Goal: Transaction & Acquisition: Purchase product/service

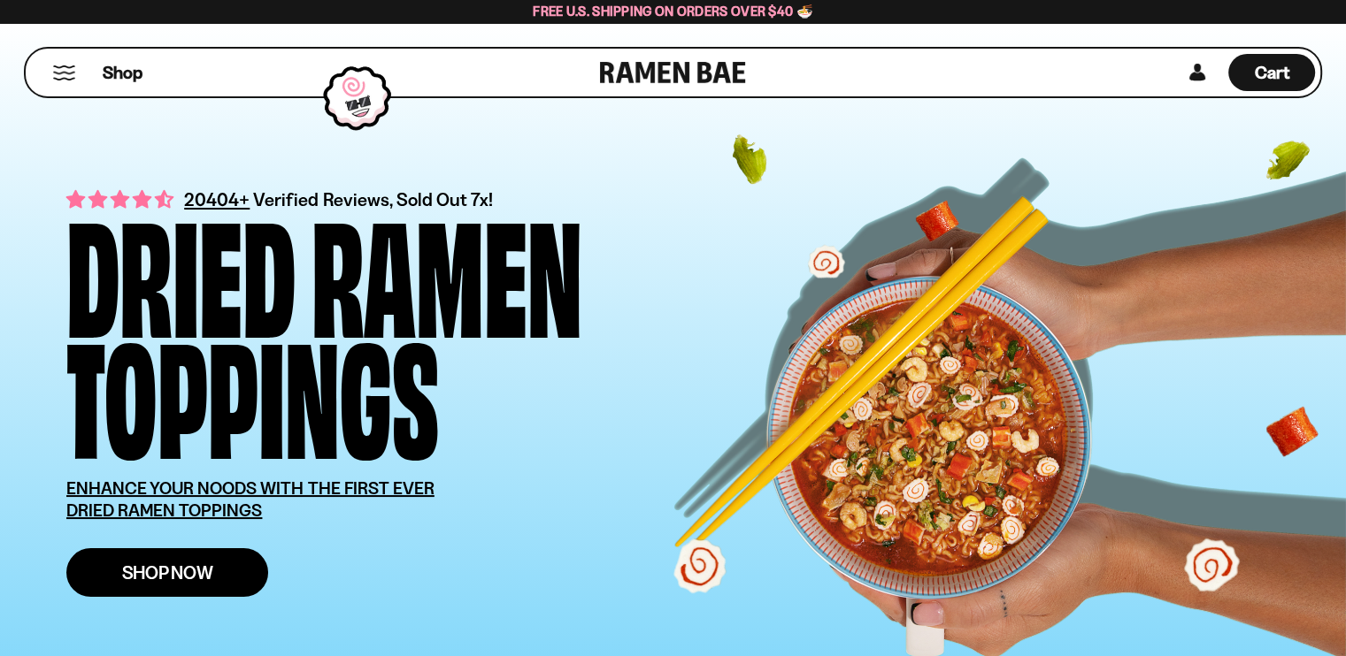
click at [122, 582] on span "Shop Now" at bounding box center [167, 573] width 91 height 19
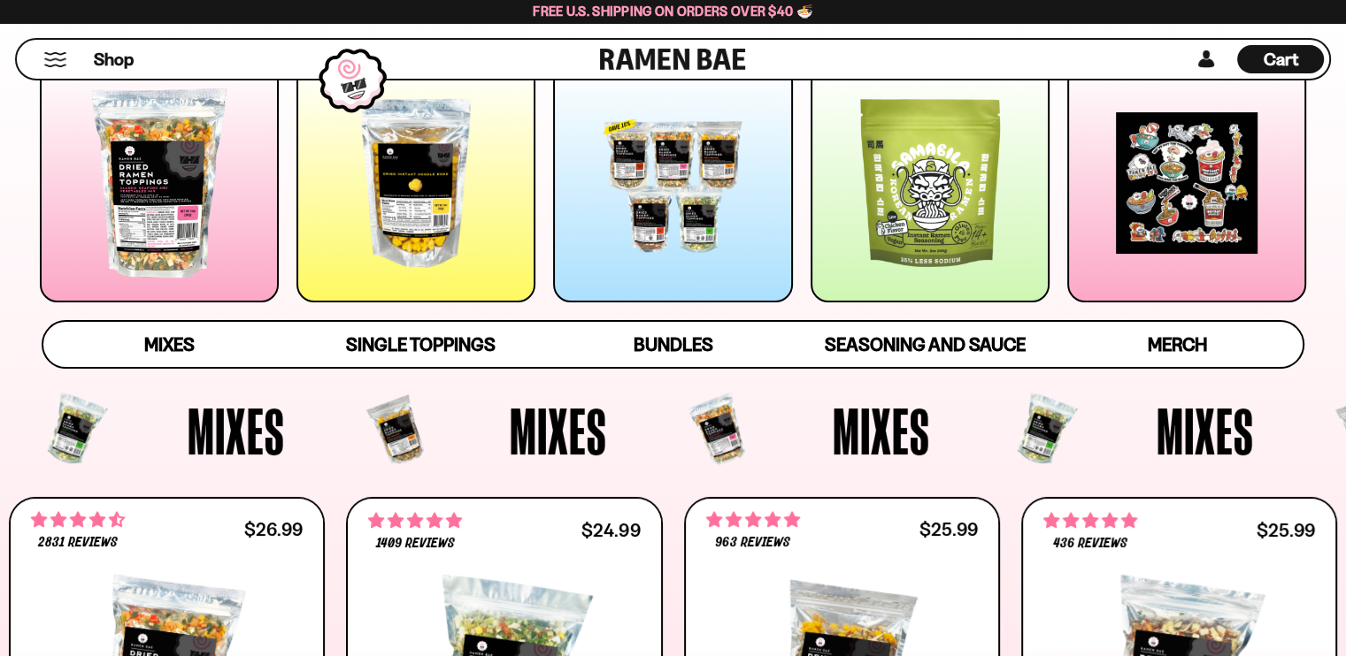
scroll to position [147, 0]
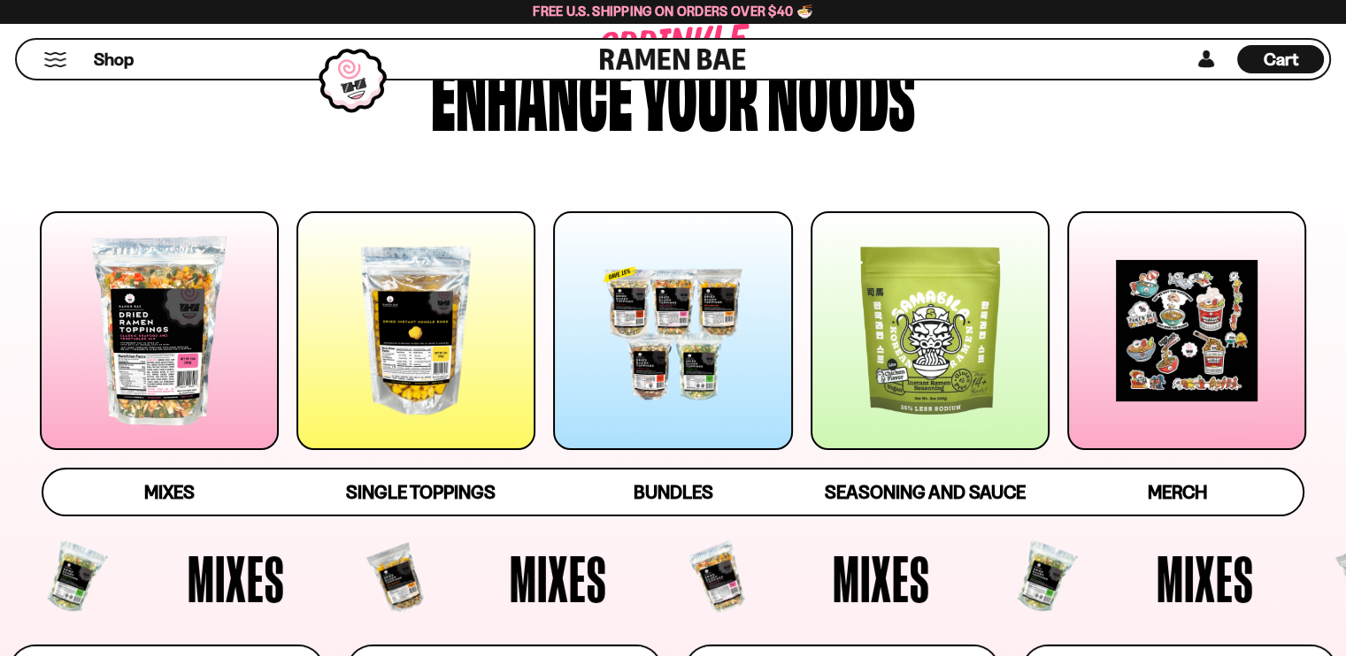
click at [121, 395] on div at bounding box center [159, 330] width 239 height 239
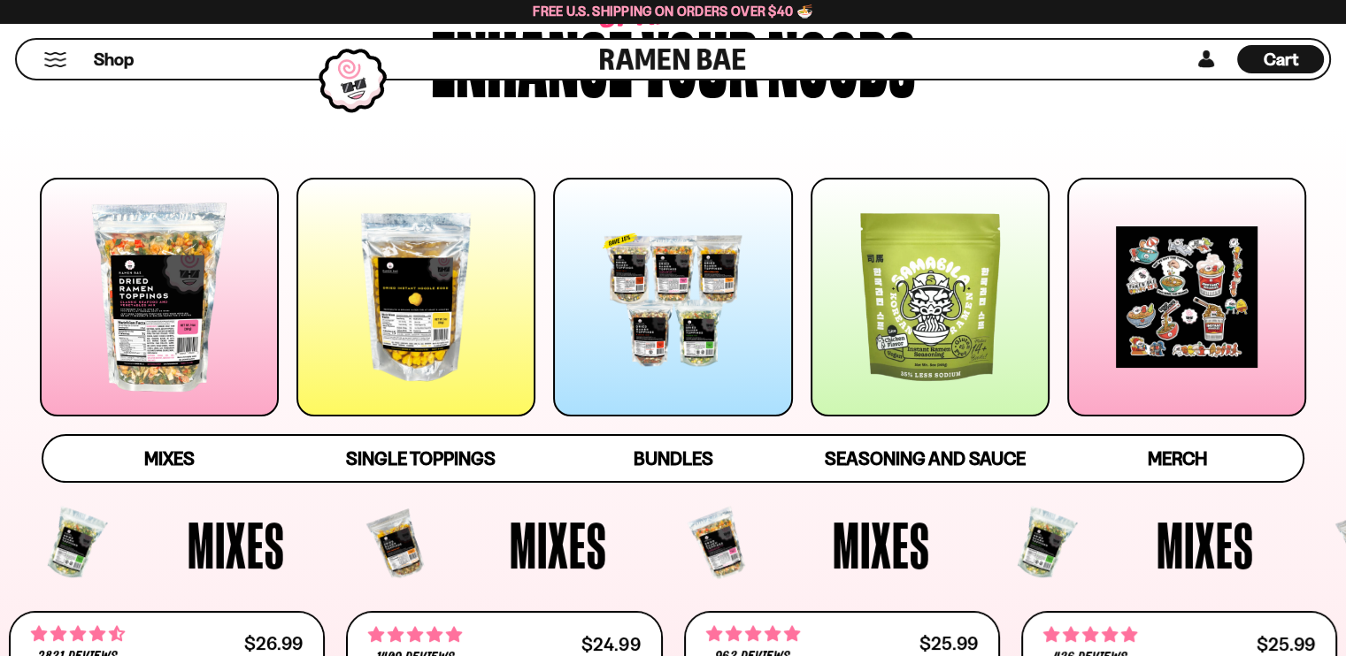
scroll to position [37, 0]
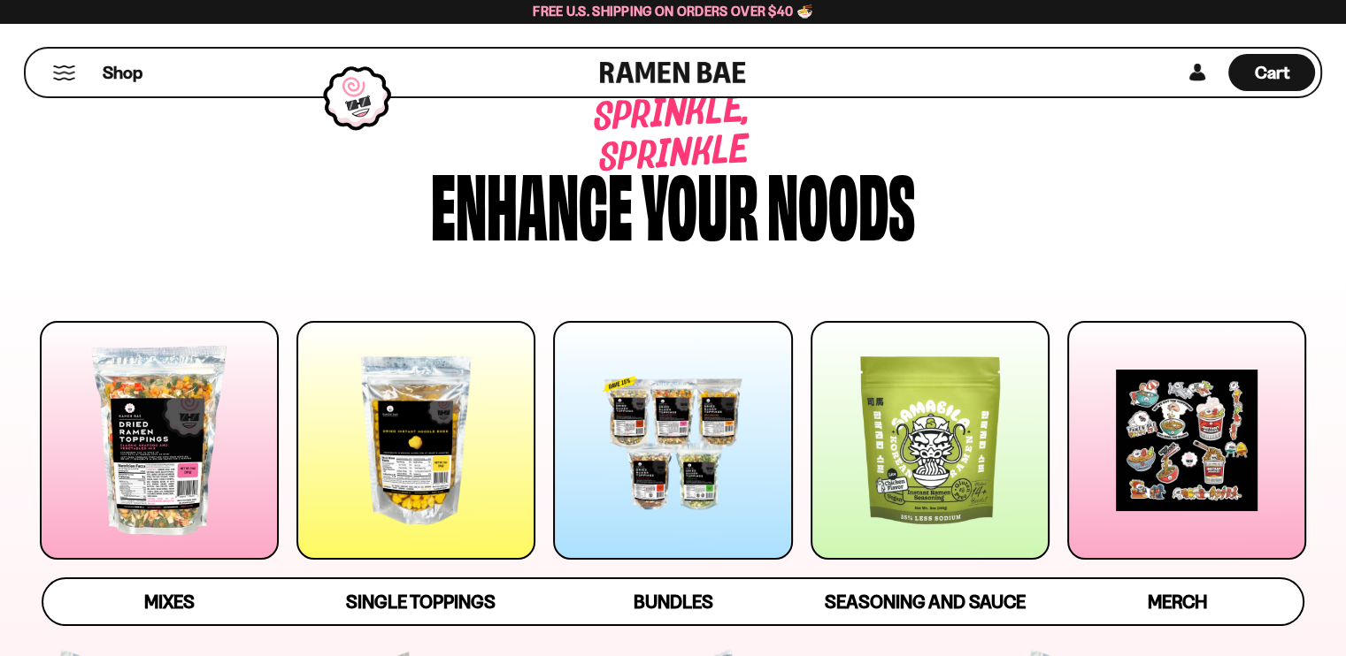
click at [623, 431] on div at bounding box center [672, 440] width 239 height 239
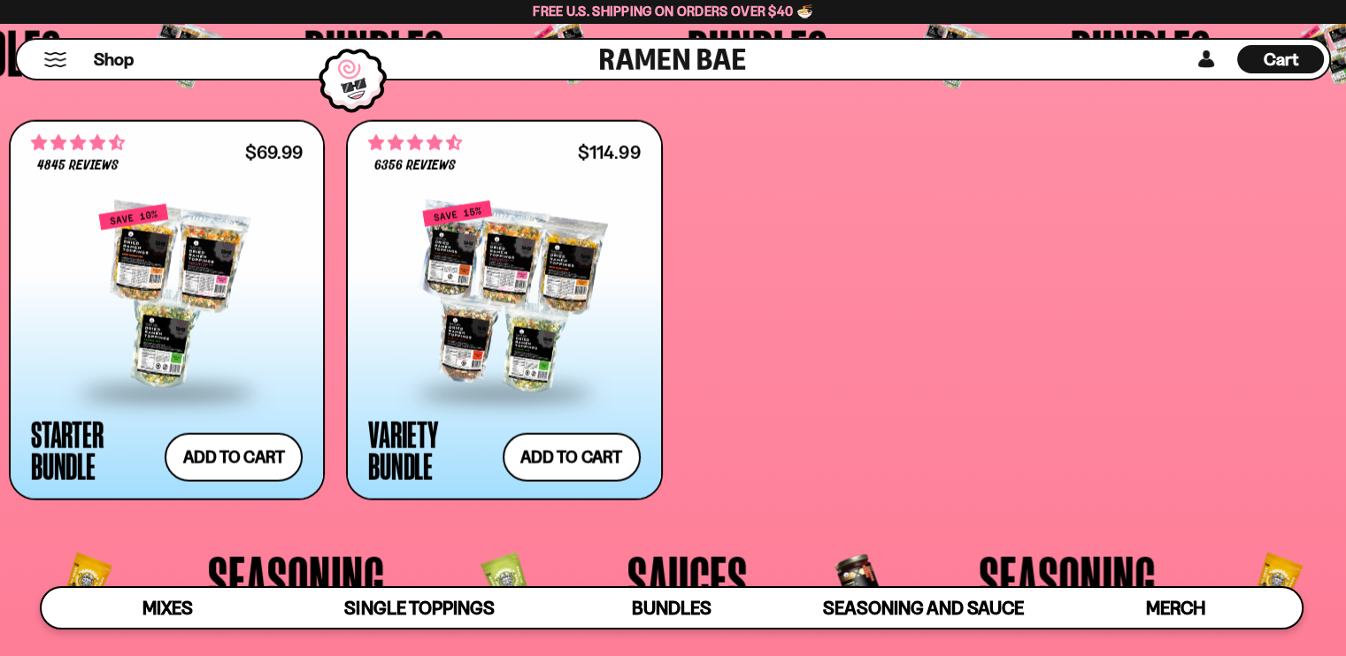
scroll to position [3686, 0]
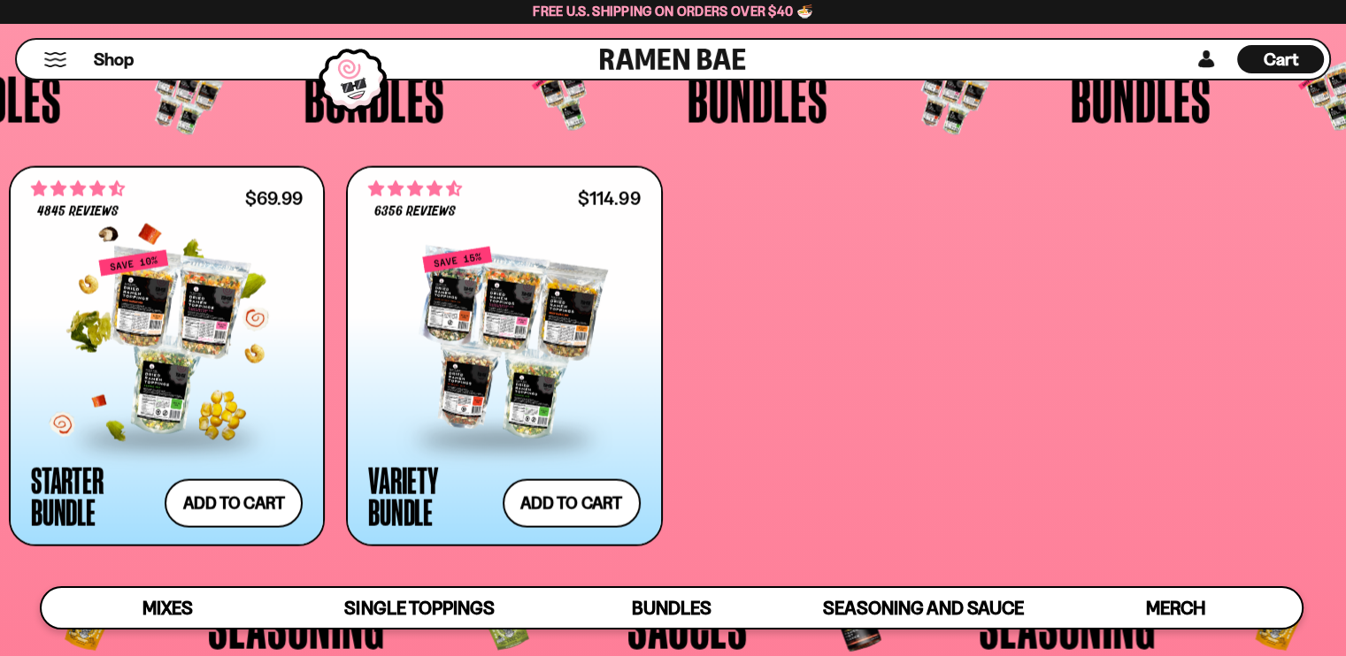
click at [42, 360] on div at bounding box center [167, 343] width 272 height 188
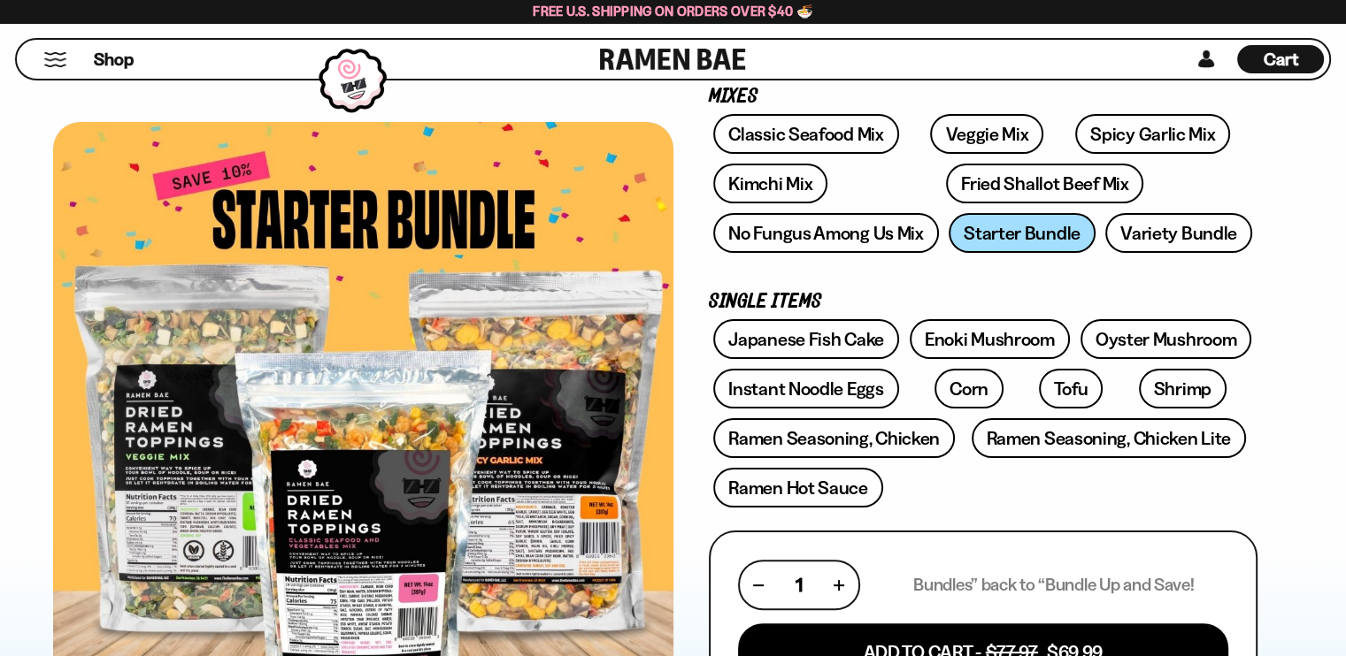
scroll to position [442, 0]
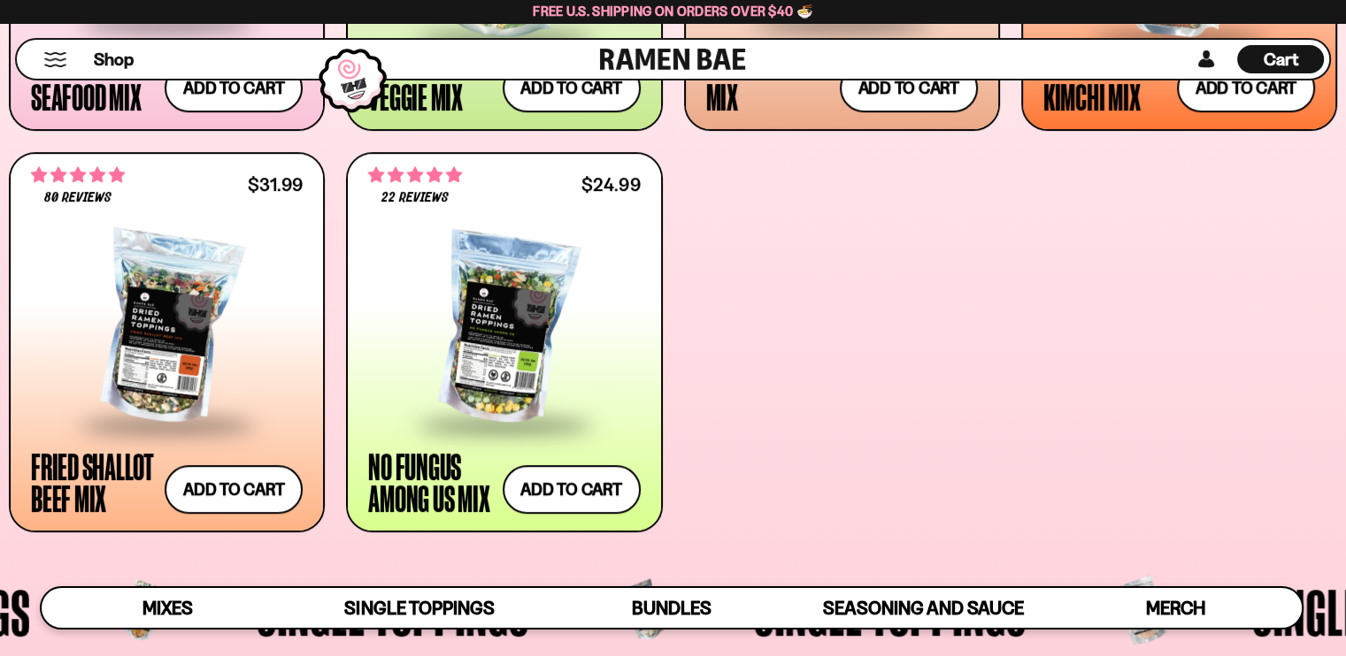
scroll to position [1032, 0]
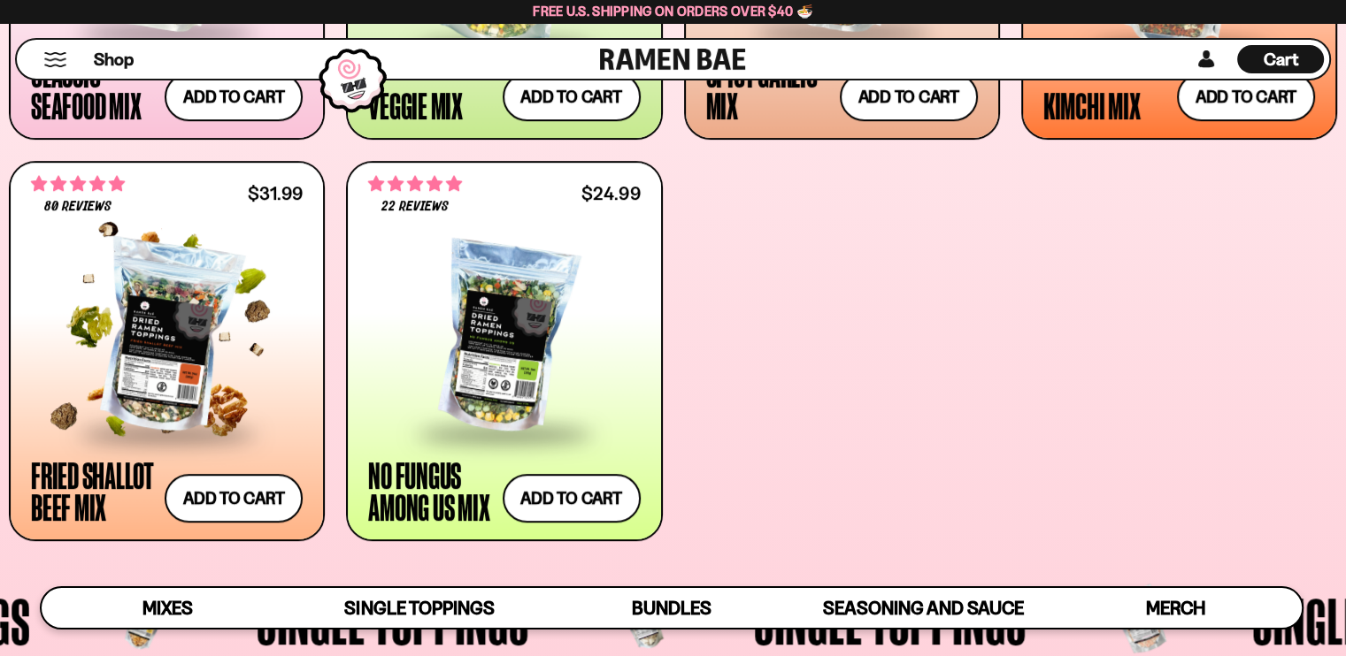
click at [55, 361] on div at bounding box center [167, 338] width 272 height 188
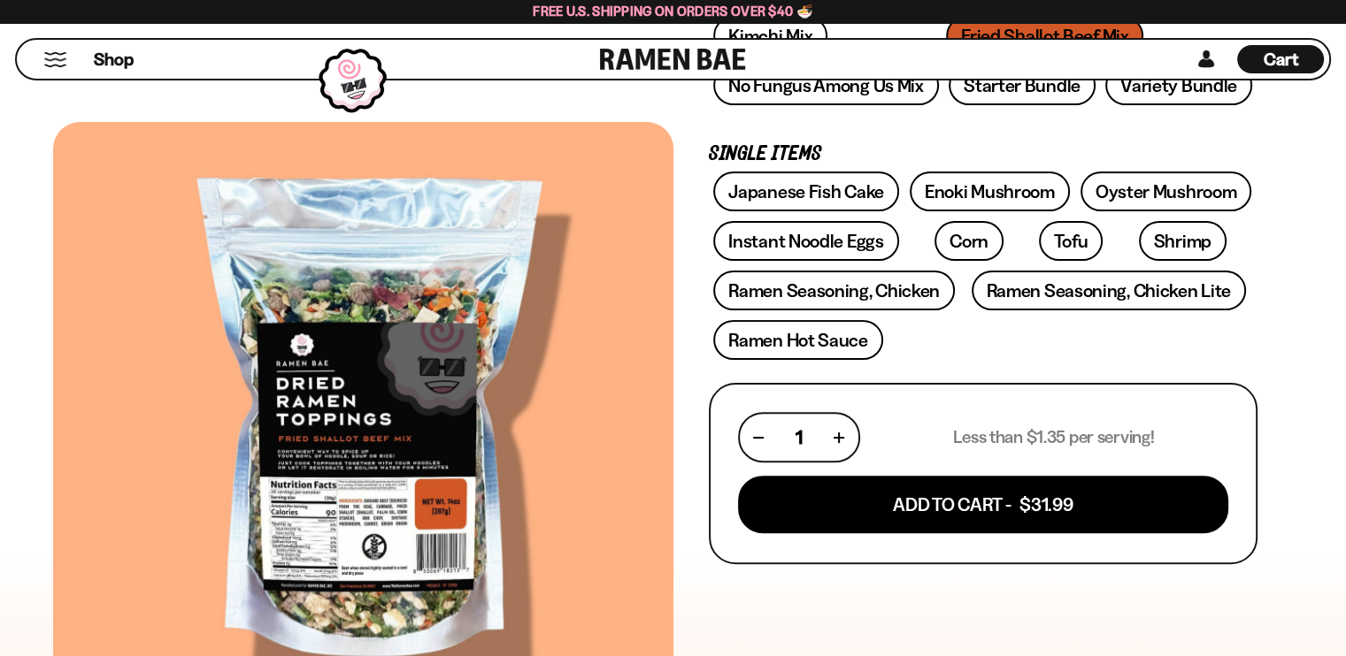
scroll to position [147, 0]
